Goal: Submit feedback/report problem: Submit feedback/report problem

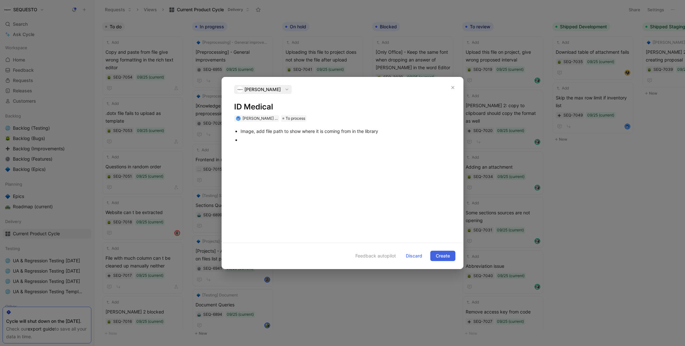
click at [440, 254] on span "Create" at bounding box center [443, 256] width 14 height 8
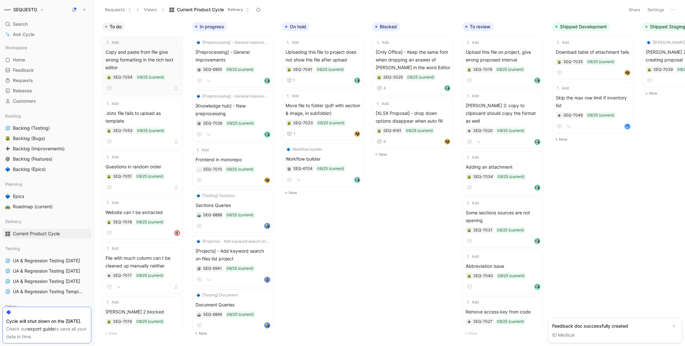
click at [126, 52] on span "Copy and paste from file give wrong formatting in the rich text editor" at bounding box center [142, 59] width 75 height 23
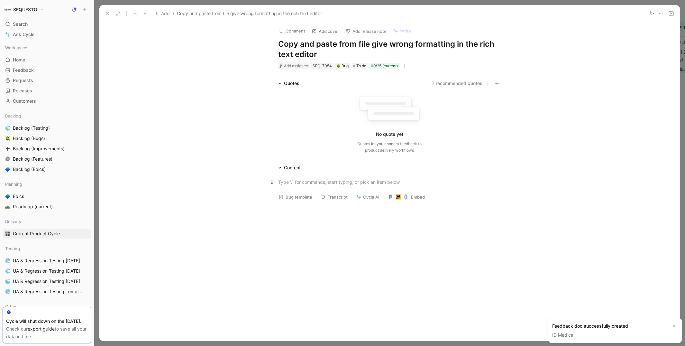
click at [311, 177] on p at bounding box center [389, 182] width 247 height 11
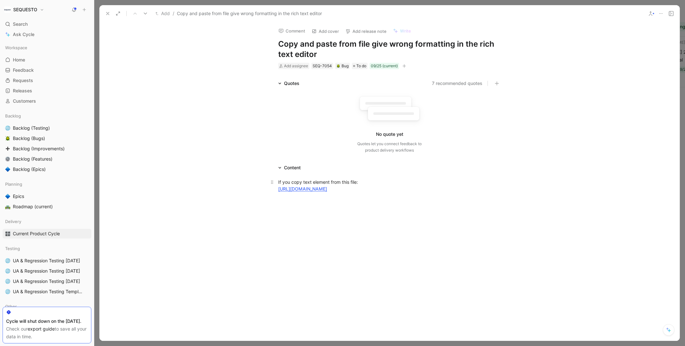
click at [435, 192] on div "If you copy text element from this file: [URL][DOMAIN_NAME]" at bounding box center [389, 185] width 223 height 14
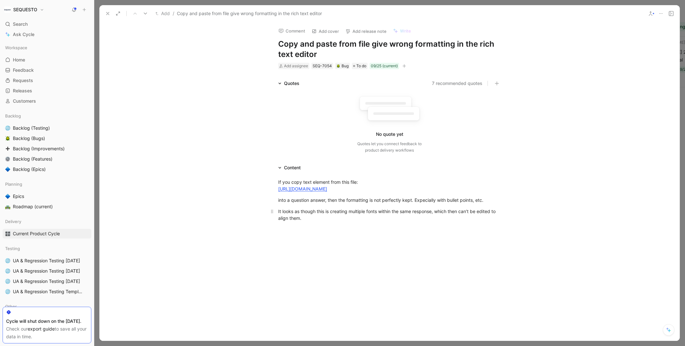
click at [309, 218] on div "It looks as though this is creating multiple fonts within the same response, wh…" at bounding box center [389, 215] width 223 height 14
